Goal: Communication & Community: Answer question/provide support

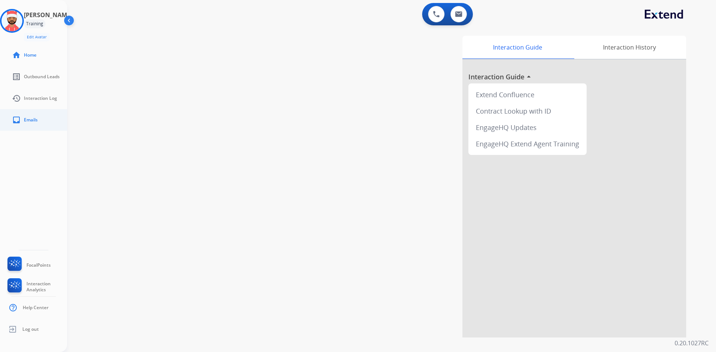
click at [11, 122] on link "inbox Emails" at bounding box center [39, 120] width 67 height 21
select select "**********"
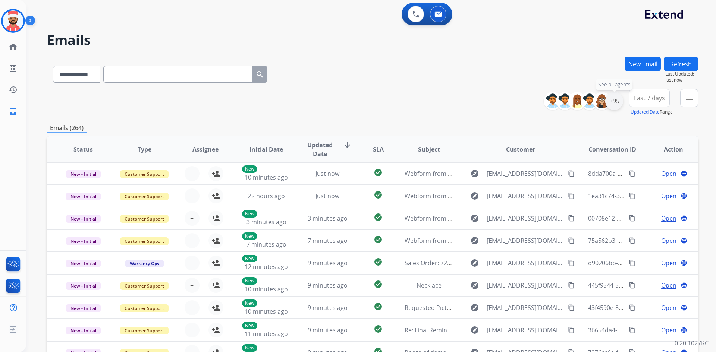
click at [610, 107] on div "+95" at bounding box center [614, 101] width 18 height 18
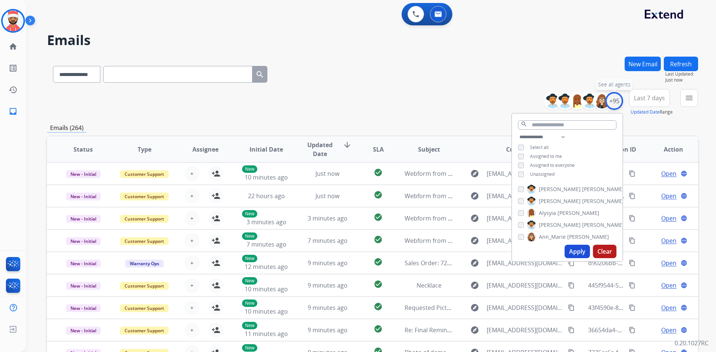
click at [611, 101] on div "+95" at bounding box center [614, 101] width 18 height 18
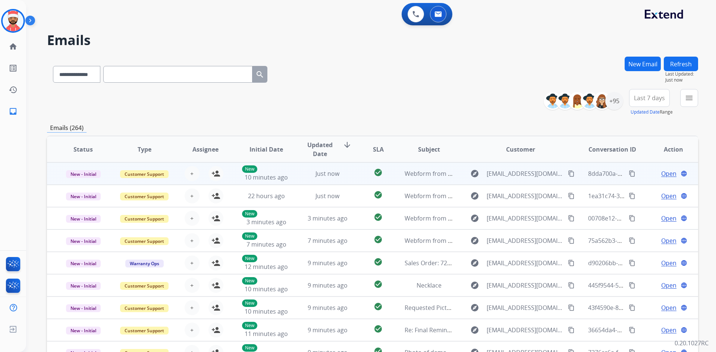
click at [668, 175] on span "Open" at bounding box center [668, 173] width 15 height 9
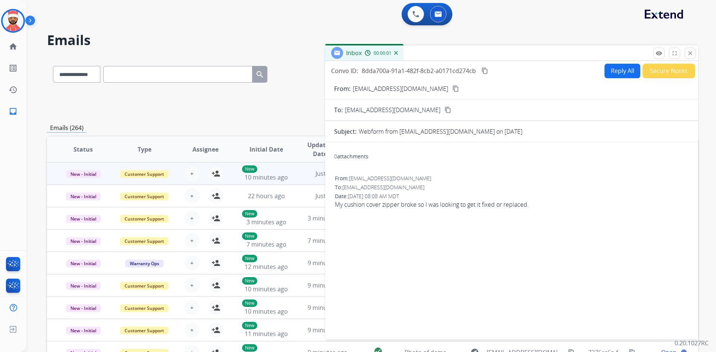
click at [608, 72] on button "Reply All" at bounding box center [623, 71] width 36 height 15
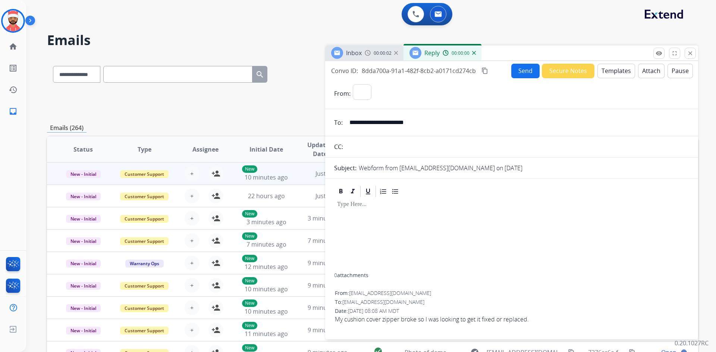
select select "**********"
click at [607, 67] on button "Templates" at bounding box center [616, 71] width 38 height 15
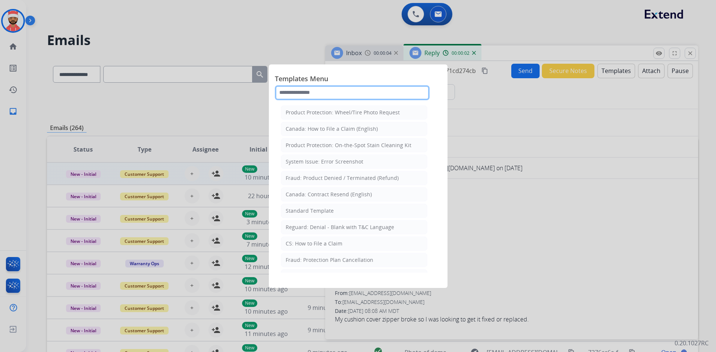
click at [389, 91] on input "text" at bounding box center [352, 92] width 155 height 15
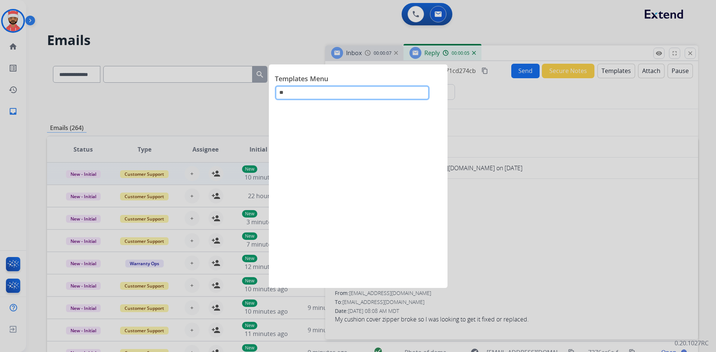
type input "*"
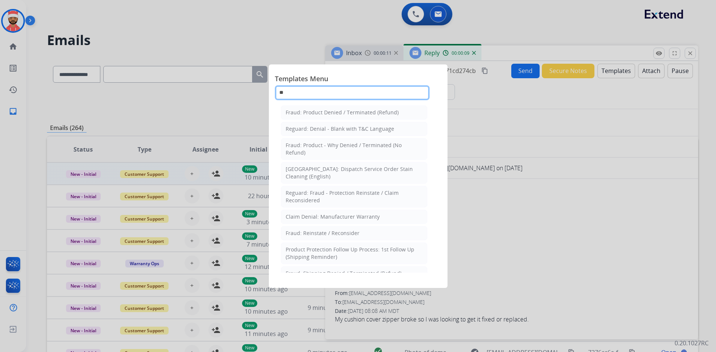
type input "*"
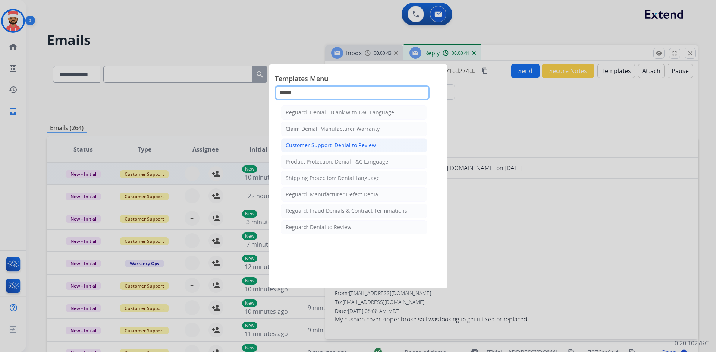
type input "******"
click at [362, 143] on div "Customer Support: Denial to Review" at bounding box center [331, 145] width 90 height 7
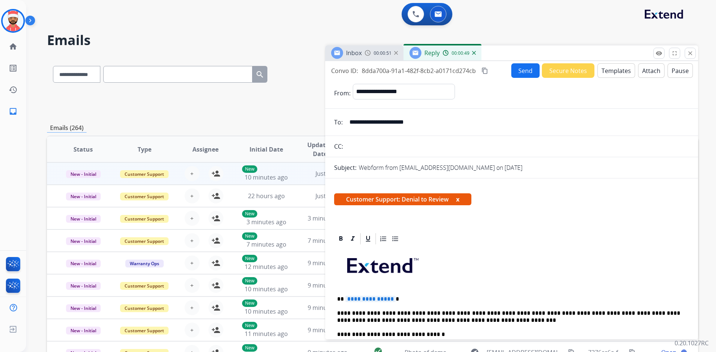
click at [610, 71] on button "Templates" at bounding box center [616, 70] width 38 height 15
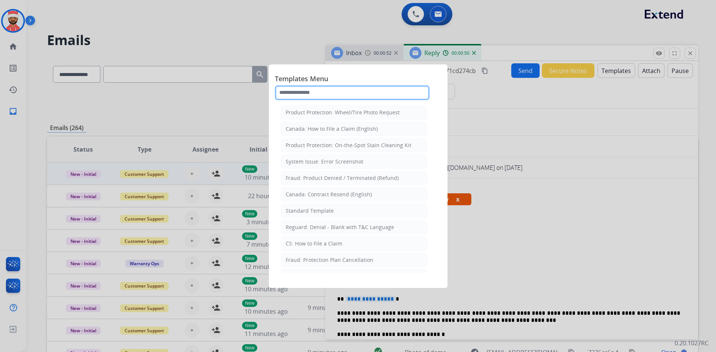
click at [323, 86] on input "text" at bounding box center [352, 92] width 155 height 15
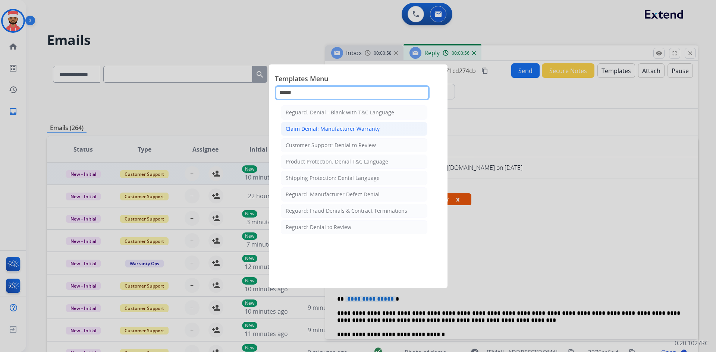
type input "******"
click at [360, 131] on div "Claim Denial: Manufacturer Warranty" at bounding box center [333, 128] width 94 height 7
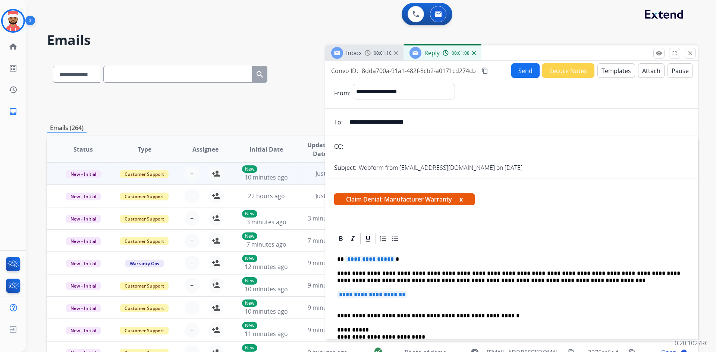
click at [618, 74] on button "Templates" at bounding box center [616, 70] width 38 height 15
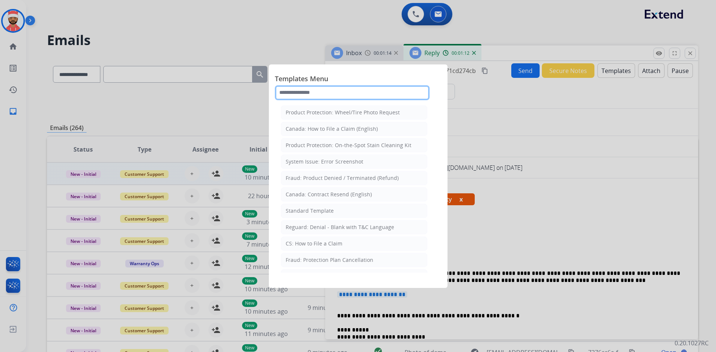
click at [344, 93] on input "text" at bounding box center [352, 92] width 155 height 15
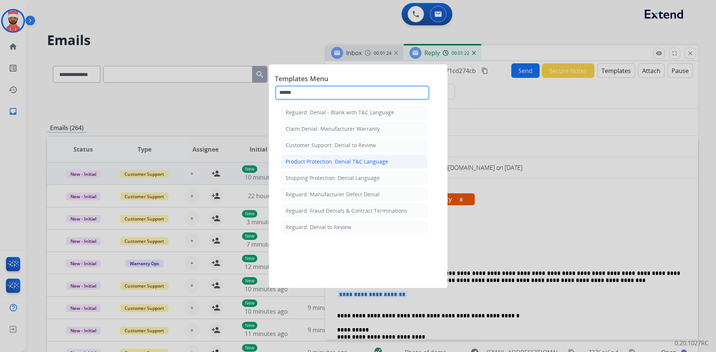
type input "******"
click at [348, 159] on div "Product Protection: Denial T&C Language" at bounding box center [337, 161] width 103 height 7
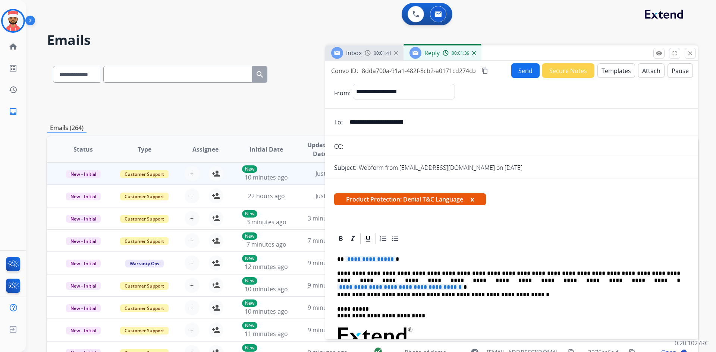
click at [606, 71] on button "Templates" at bounding box center [616, 70] width 38 height 15
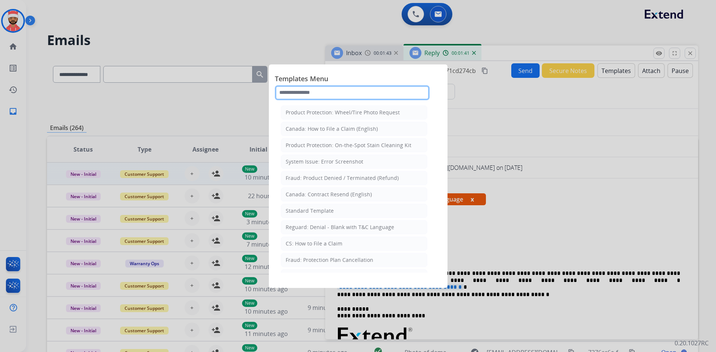
click at [362, 97] on input "text" at bounding box center [352, 92] width 155 height 15
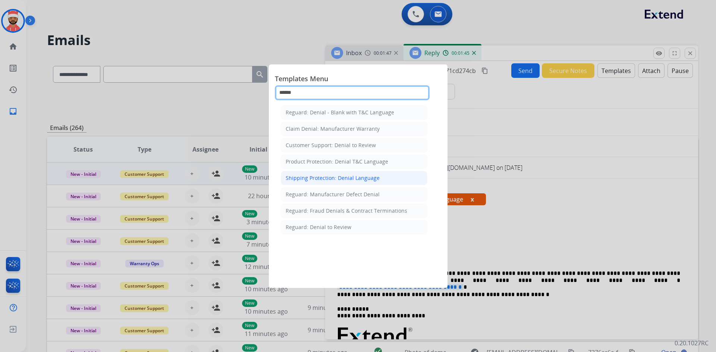
type input "******"
click at [341, 183] on li "Shipping Protection: Denial Language" at bounding box center [354, 178] width 147 height 14
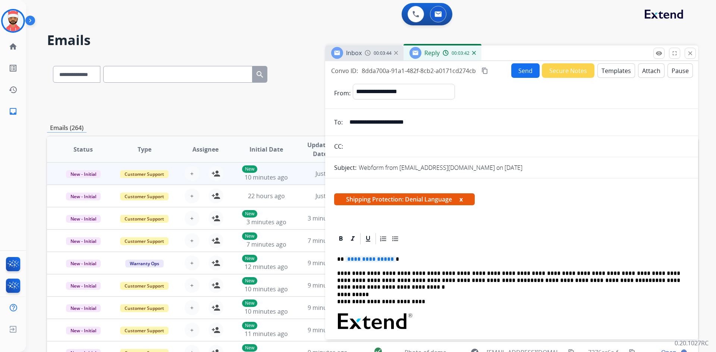
click at [606, 68] on button "Templates" at bounding box center [616, 70] width 38 height 15
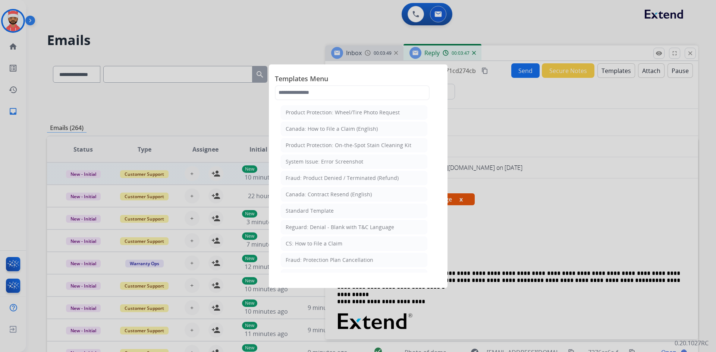
click at [342, 83] on span "Templates Menu" at bounding box center [358, 79] width 167 height 12
click at [340, 90] on input "text" at bounding box center [352, 92] width 155 height 15
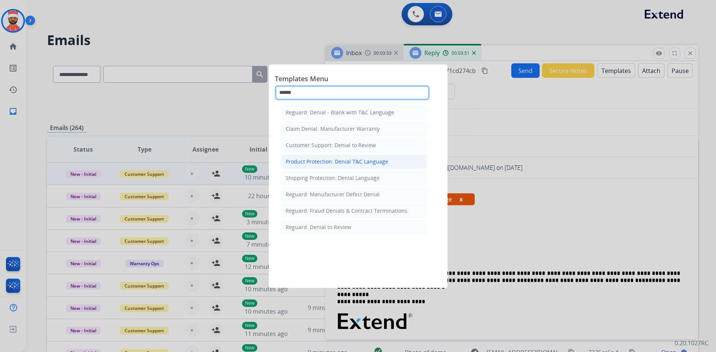
type input "******"
click at [305, 166] on li "Product Protection: Denial T&C Language" at bounding box center [354, 162] width 147 height 14
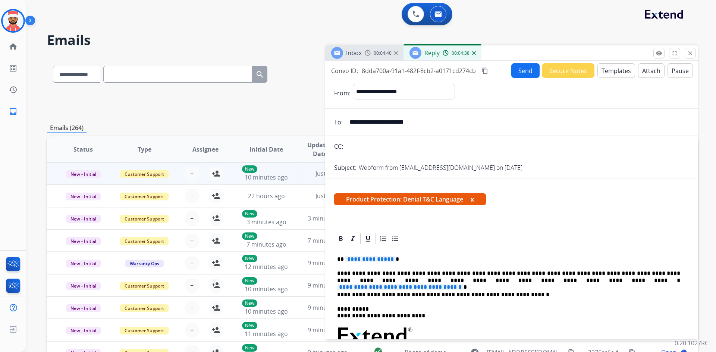
click at [644, 78] on form "**********" at bounding box center [511, 306] width 373 height 456
click at [646, 75] on button "Attach" at bounding box center [651, 70] width 26 height 15
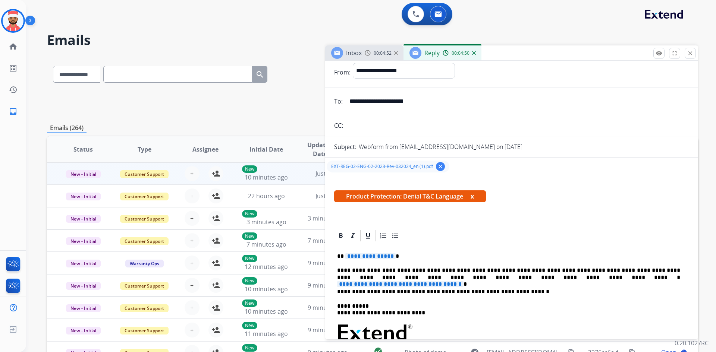
scroll to position [37, 0]
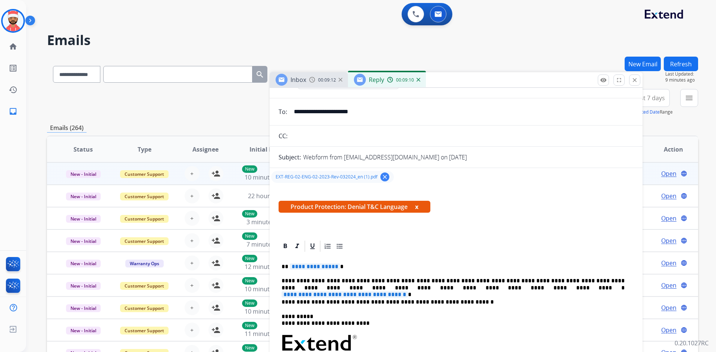
drag, startPoint x: 601, startPoint y: 56, endPoint x: 586, endPoint y: 90, distance: 36.6
click at [542, 85] on div "Inbox 00:09:12 Reply 00:09:10" at bounding box center [456, 80] width 373 height 16
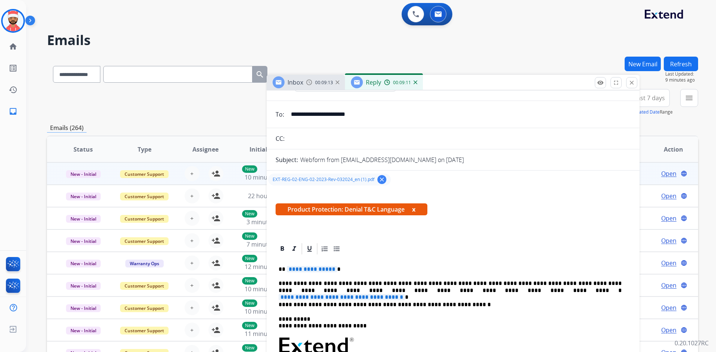
click at [638, 85] on div "Inbox 00:09:13 Reply 00:09:11" at bounding box center [453, 83] width 373 height 16
click at [634, 82] on mat-icon "close" at bounding box center [631, 82] width 7 height 7
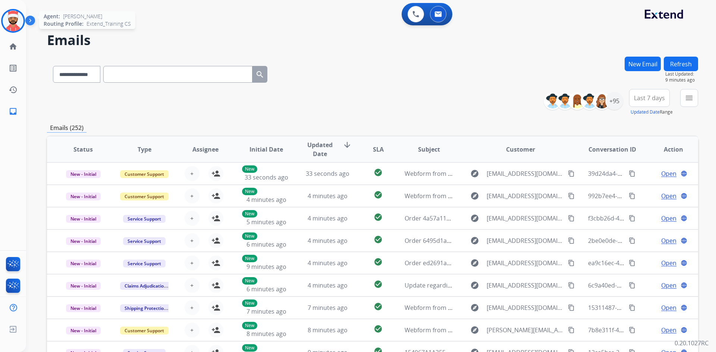
click at [9, 26] on img at bounding box center [13, 20] width 21 height 21
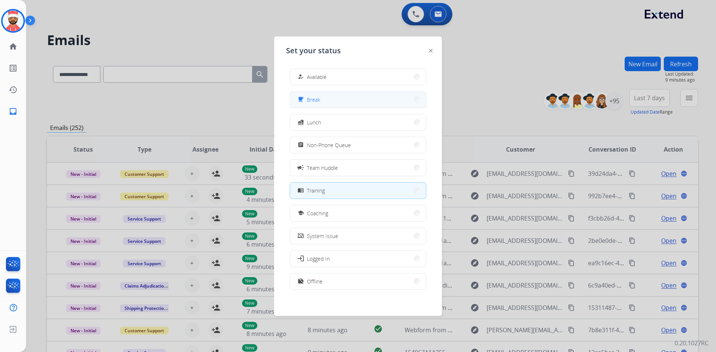
click at [382, 98] on button "free_breakfast Break" at bounding box center [358, 100] width 136 height 16
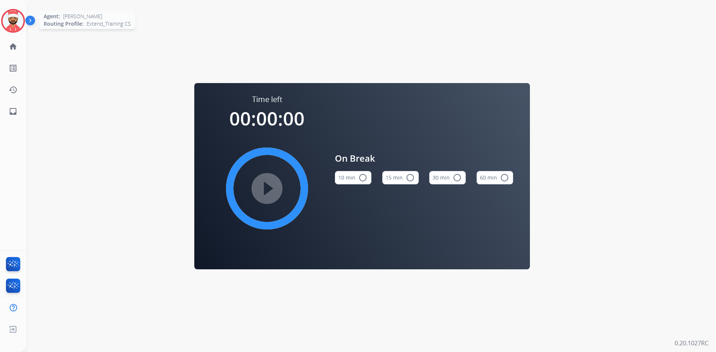
drag, startPoint x: 12, startPoint y: 21, endPoint x: 7, endPoint y: 19, distance: 4.7
click at [10, 21] on img at bounding box center [13, 20] width 21 height 21
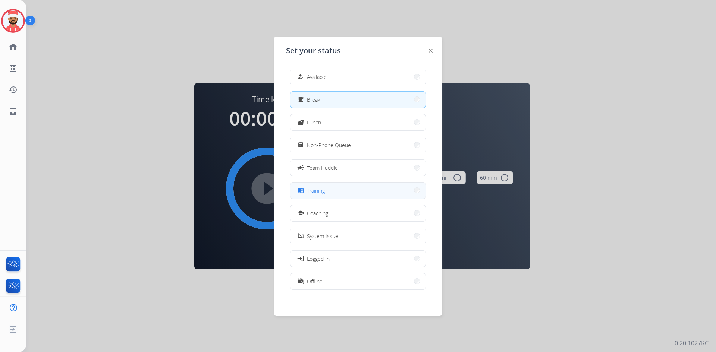
click at [347, 186] on button "menu_book Training" at bounding box center [358, 191] width 136 height 16
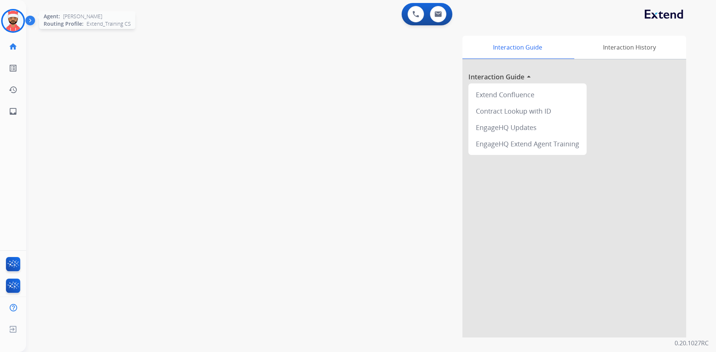
click at [23, 30] on div "Agent: [PERSON_NAME] Profile: Extend_Training CS" at bounding box center [13, 21] width 24 height 24
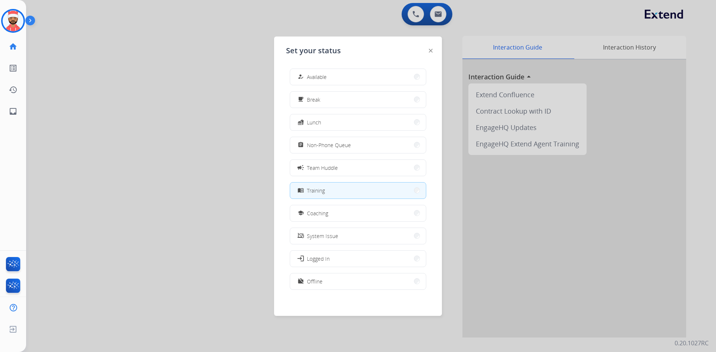
click at [167, 149] on div at bounding box center [358, 176] width 716 height 352
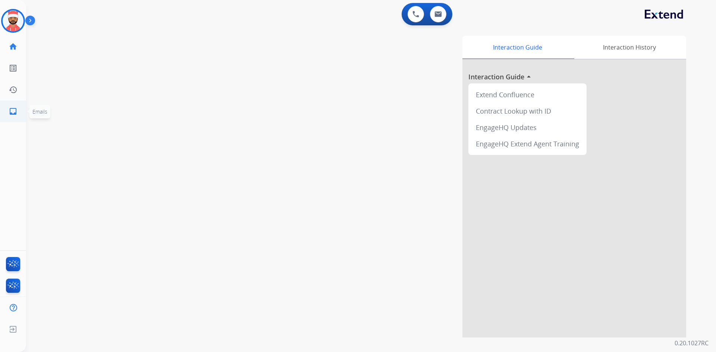
click at [15, 109] on mat-icon "inbox" at bounding box center [13, 111] width 9 height 9
select select "**********"
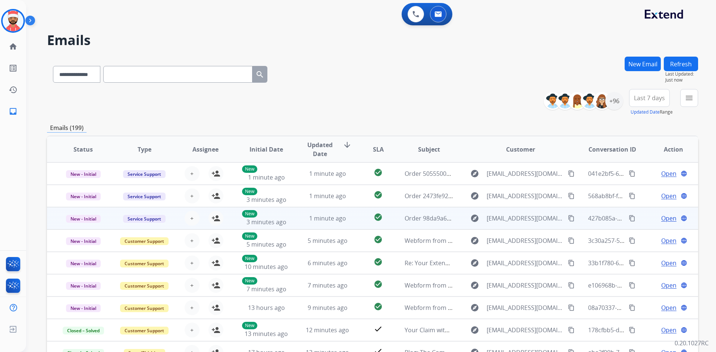
drag, startPoint x: 396, startPoint y: 206, endPoint x: 421, endPoint y: 210, distance: 24.9
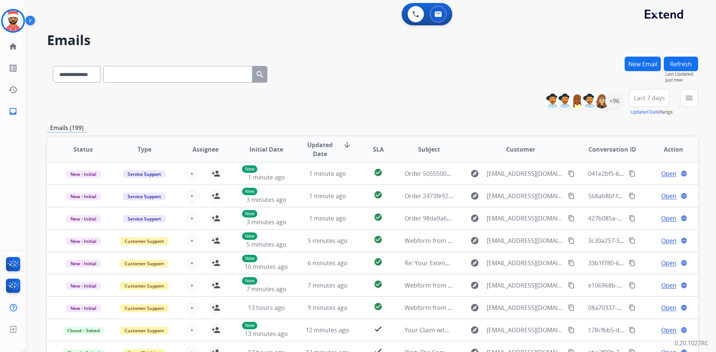
drag, startPoint x: 421, startPoint y: 210, endPoint x: 378, endPoint y: 119, distance: 100.3
click at [378, 119] on div "**********" at bounding box center [372, 241] width 651 height 368
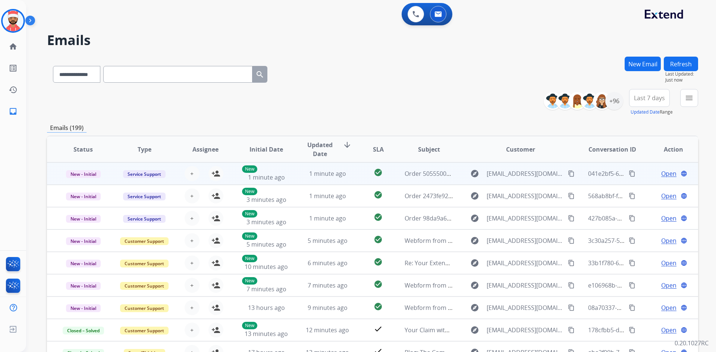
click at [298, 175] on td "1 minute ago" at bounding box center [321, 174] width 61 height 22
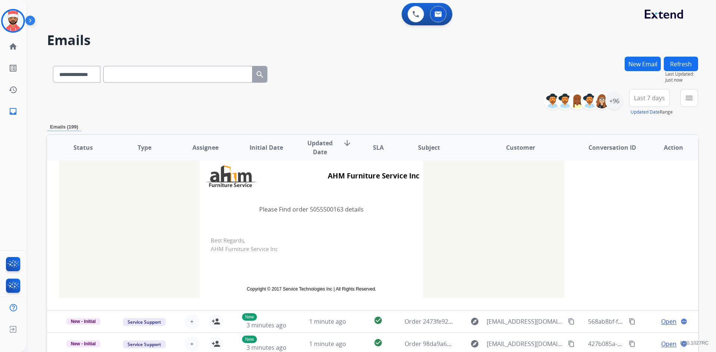
scroll to position [75, 0]
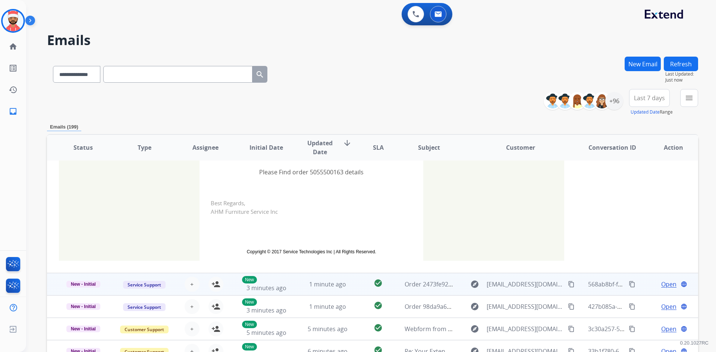
click at [296, 292] on td "1 minute ago" at bounding box center [321, 284] width 61 height 22
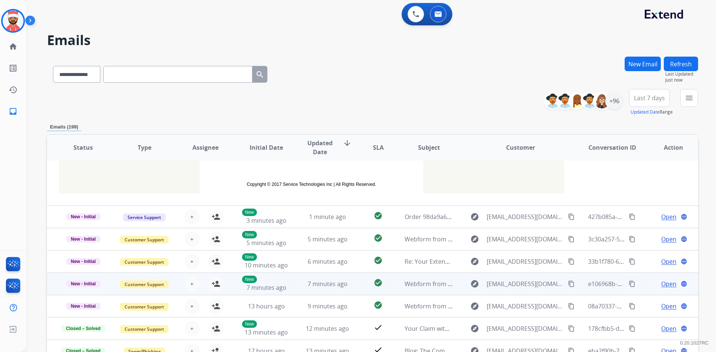
scroll to position [165, 0]
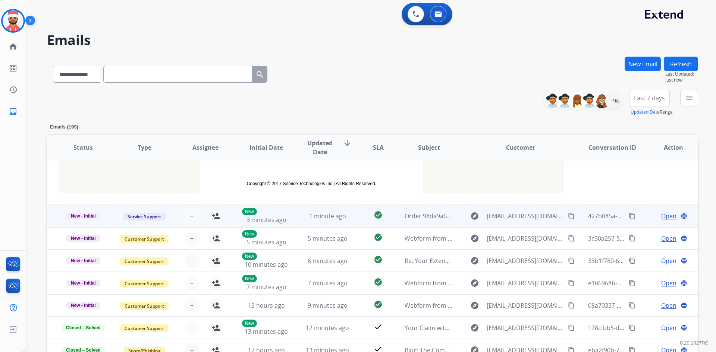
click at [358, 224] on td "check_circle" at bounding box center [372, 216] width 41 height 22
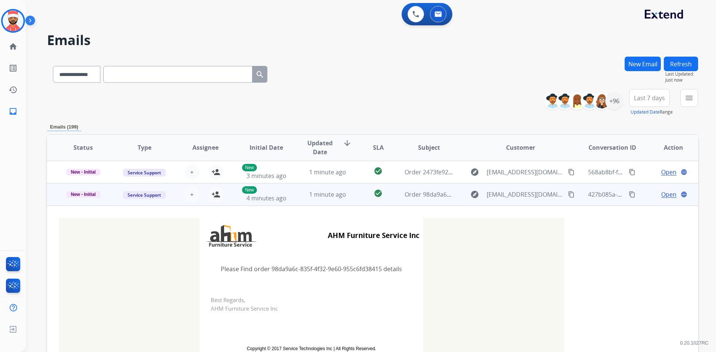
scroll to position [0, 0]
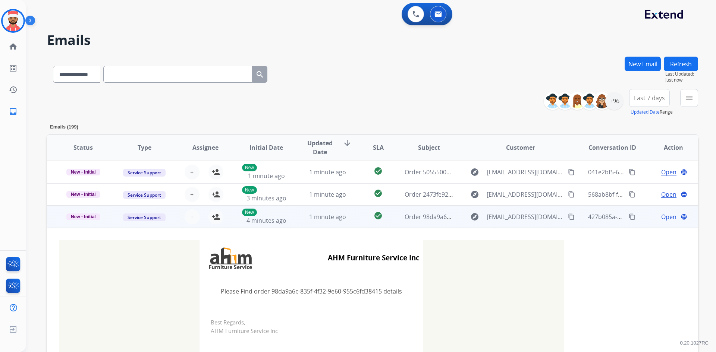
click at [296, 226] on td "1 minute ago" at bounding box center [321, 217] width 61 height 22
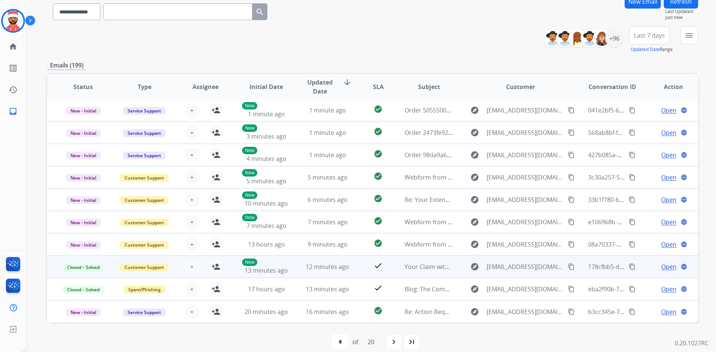
scroll to position [72, 0]
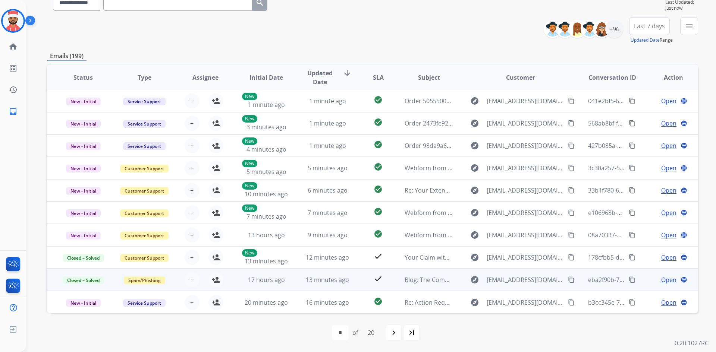
click at [345, 287] on td "13 minutes ago" at bounding box center [321, 280] width 61 height 22
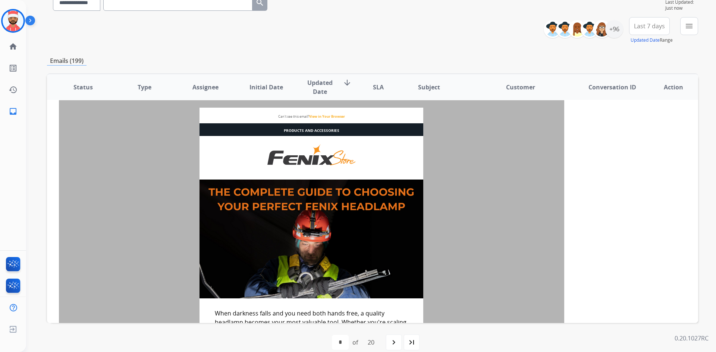
scroll to position [252, 0]
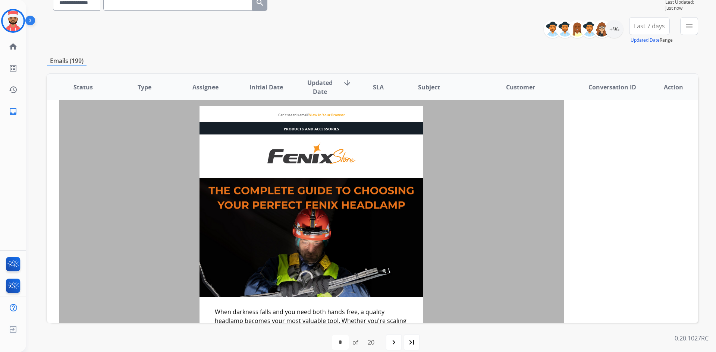
click at [400, 95] on th "Subject" at bounding box center [423, 87] width 61 height 26
click at [454, 94] on th "Customer" at bounding box center [515, 87] width 122 height 26
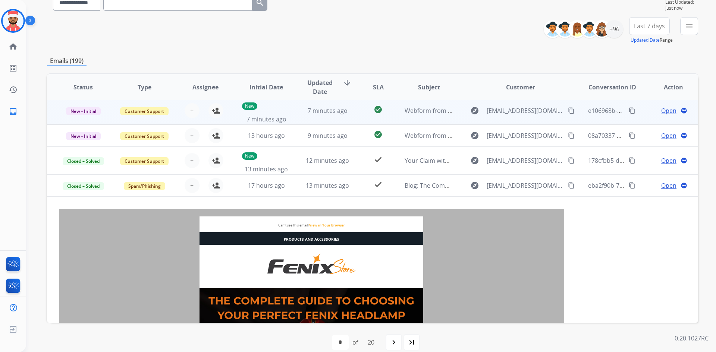
scroll to position [140, 0]
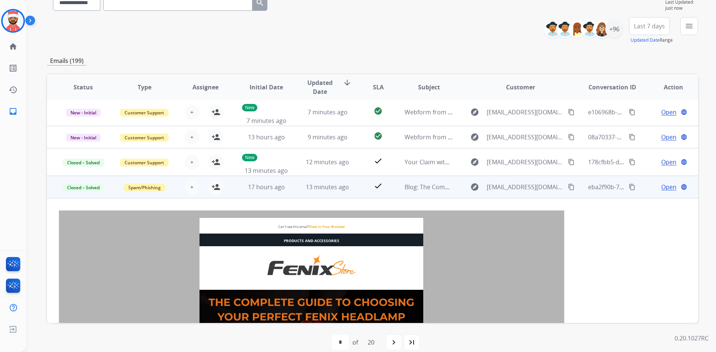
click at [358, 185] on td "check" at bounding box center [372, 187] width 41 height 22
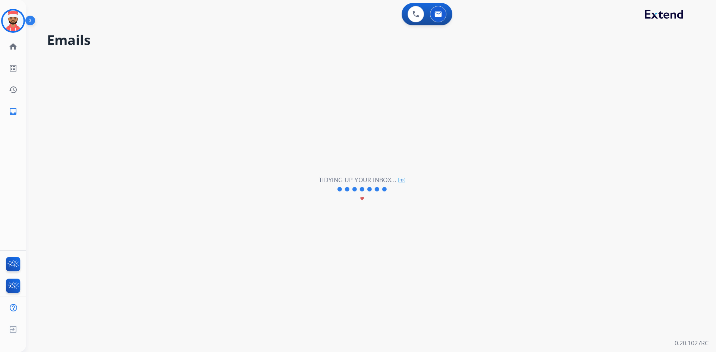
scroll to position [0, 0]
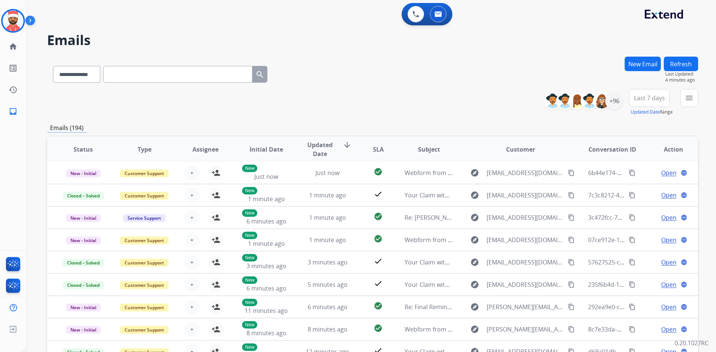
drag, startPoint x: 542, startPoint y: 38, endPoint x: 503, endPoint y: 69, distance: 49.7
click at [529, 49] on div "**********" at bounding box center [362, 203] width 672 height 352
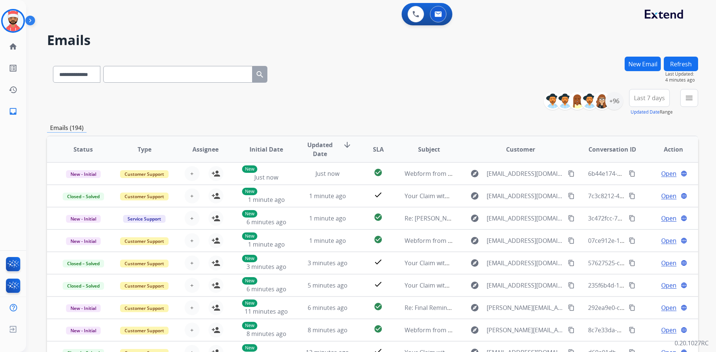
drag, startPoint x: 28, startPoint y: 317, endPoint x: 0, endPoint y: 345, distance: 39.0
